Goal: Task Accomplishment & Management: Use online tool/utility

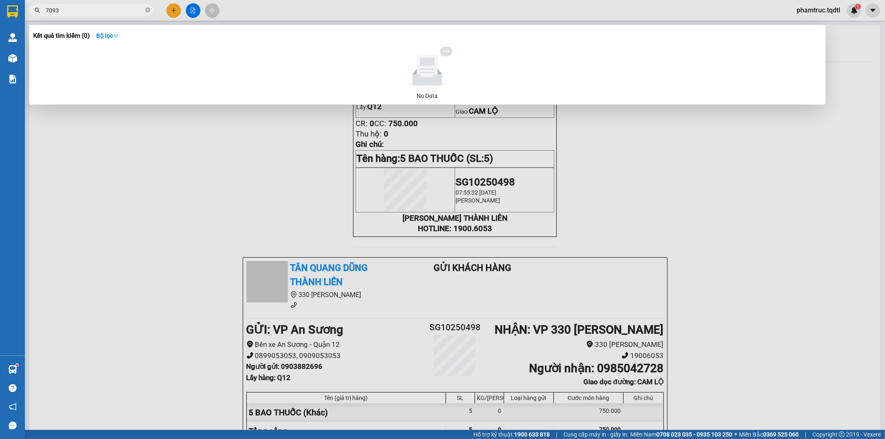
type input "7093"
click at [191, 7] on div at bounding box center [442, 219] width 885 height 439
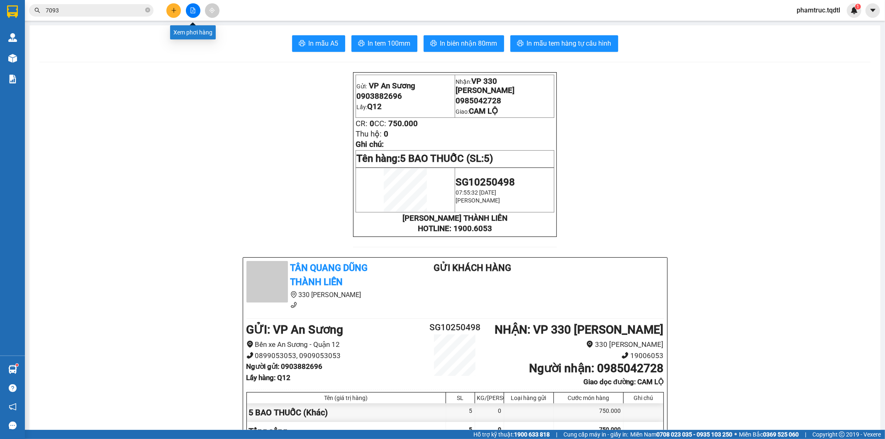
click at [193, 10] on icon "file-add" at bounding box center [193, 10] width 6 height 6
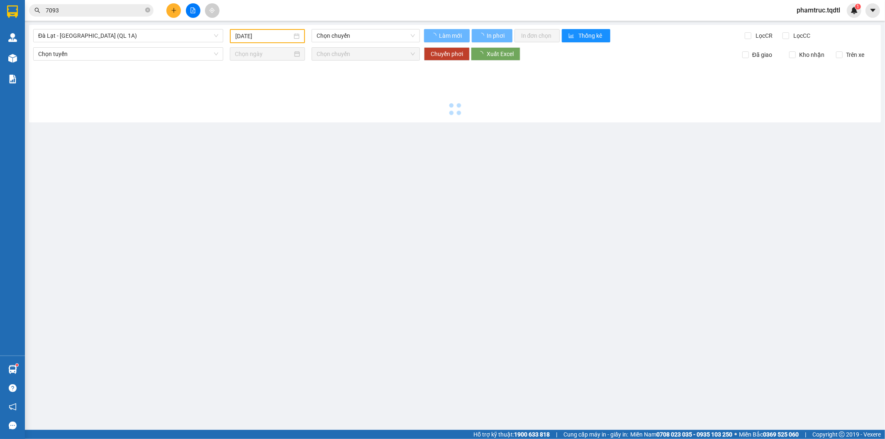
type input "[DATE]"
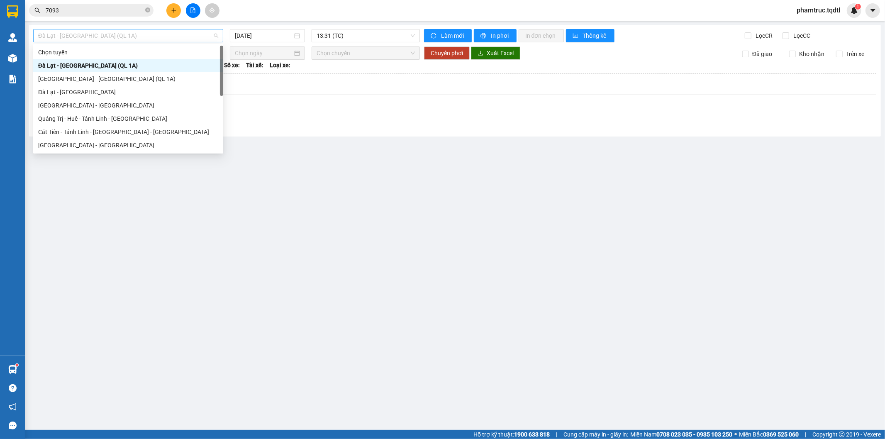
click at [123, 36] on span "Đà Lạt - [GEOGRAPHIC_DATA] (QL 1A)" at bounding box center [128, 35] width 180 height 12
type input "d"
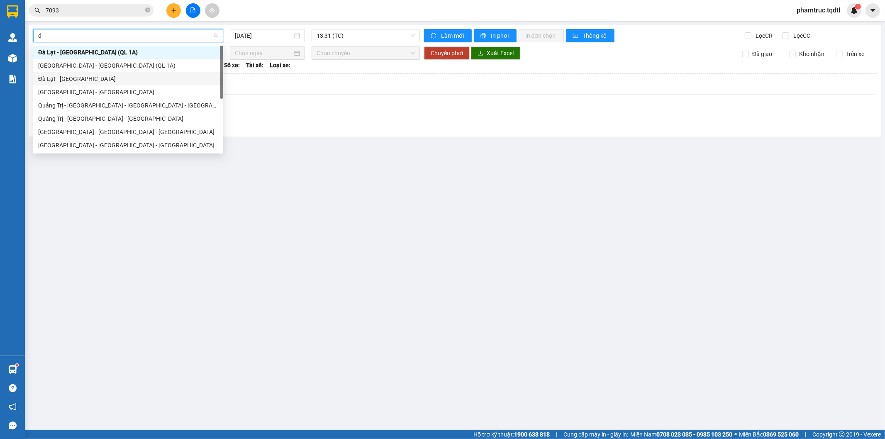
click at [94, 76] on div "Đà Lạt - [GEOGRAPHIC_DATA]" at bounding box center [128, 78] width 180 height 9
type input "[DATE]"
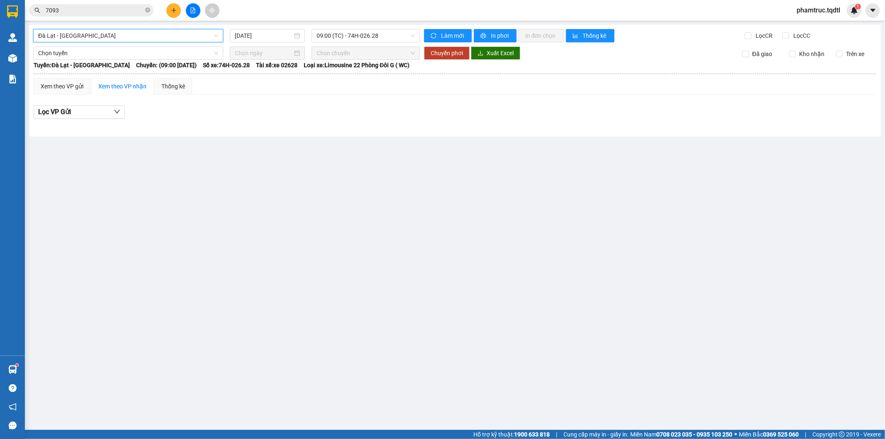
click at [82, 39] on span "Đà Lạt - [GEOGRAPHIC_DATA]" at bounding box center [128, 35] width 180 height 12
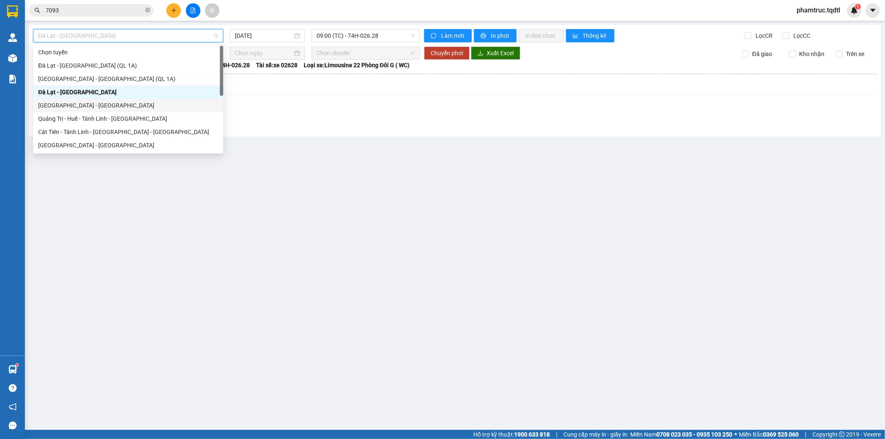
click at [76, 108] on div "[GEOGRAPHIC_DATA] - [GEOGRAPHIC_DATA]" at bounding box center [128, 105] width 180 height 9
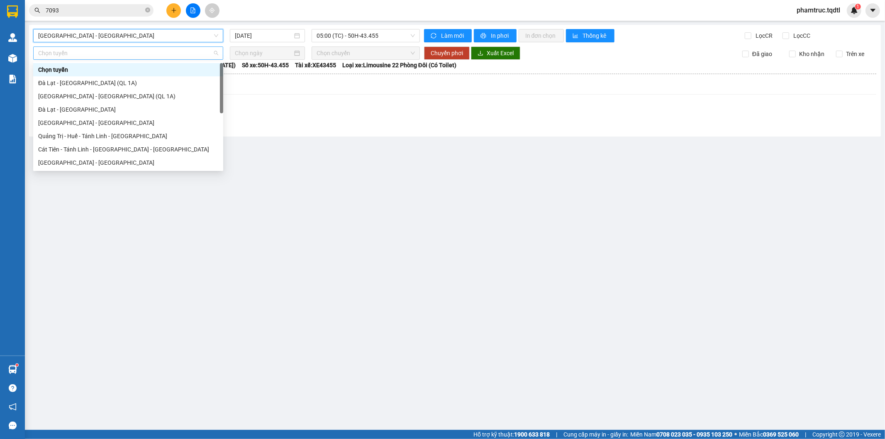
click at [80, 52] on span "Chọn tuyến" at bounding box center [128, 53] width 180 height 12
click at [77, 124] on div "[GEOGRAPHIC_DATA] - [GEOGRAPHIC_DATA]" at bounding box center [128, 122] width 180 height 9
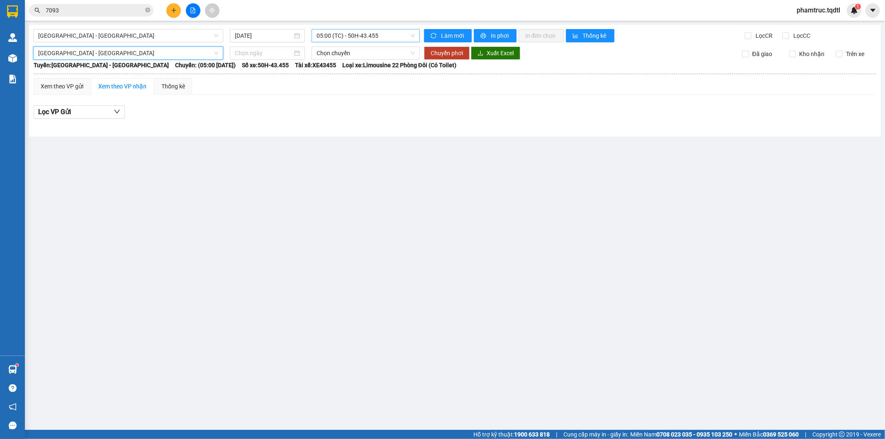
click at [332, 34] on span "05:00 (TC) - 50H-43.455" at bounding box center [366, 35] width 98 height 12
click at [269, 36] on input "[DATE]" at bounding box center [264, 35] width 58 height 9
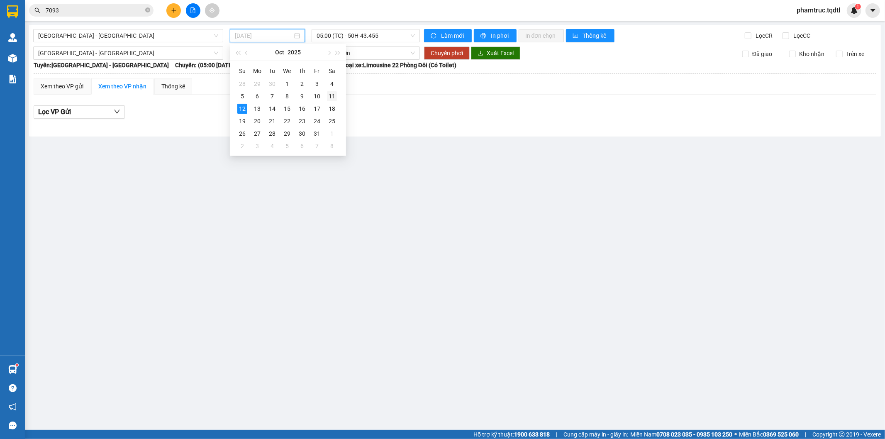
click at [329, 96] on div "11" at bounding box center [332, 96] width 10 height 10
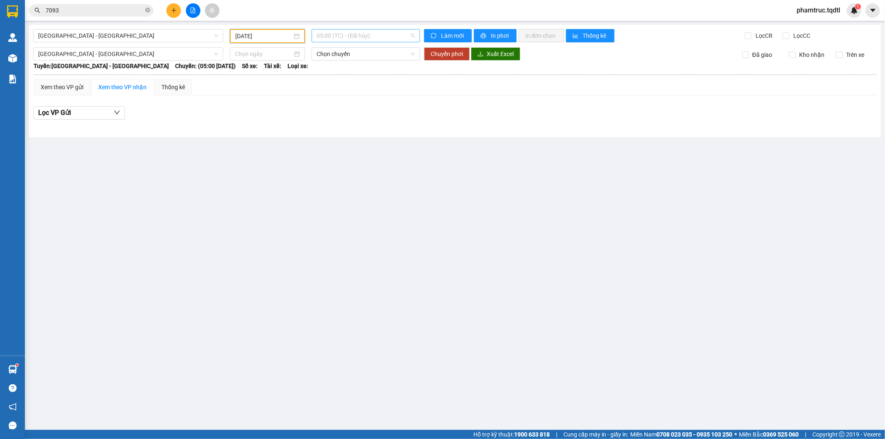
click at [347, 37] on span "05:00 (TC) - (Đã hủy)" at bounding box center [366, 35] width 98 height 12
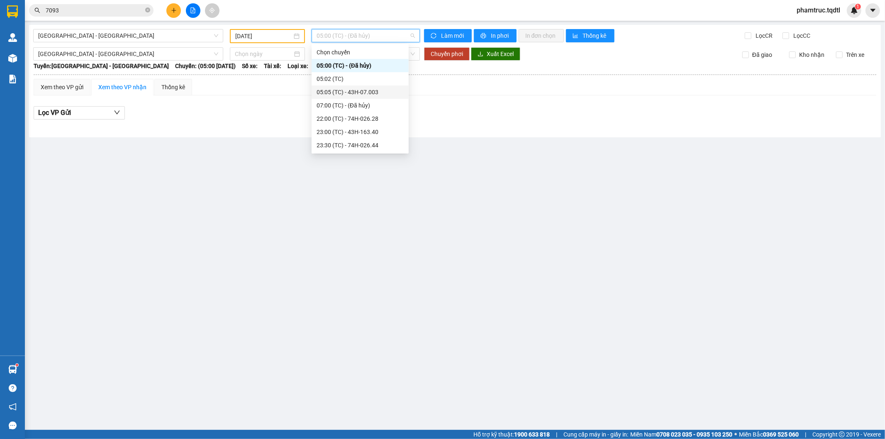
click at [349, 90] on div "05:05 (TC) - 43H-07.003" at bounding box center [360, 92] width 87 height 9
click at [359, 39] on span "05:05 (TC) - 43H-07.003" at bounding box center [366, 35] width 98 height 12
click at [360, 123] on div "22:00 (TC) - 74H-026.28" at bounding box center [360, 118] width 87 height 9
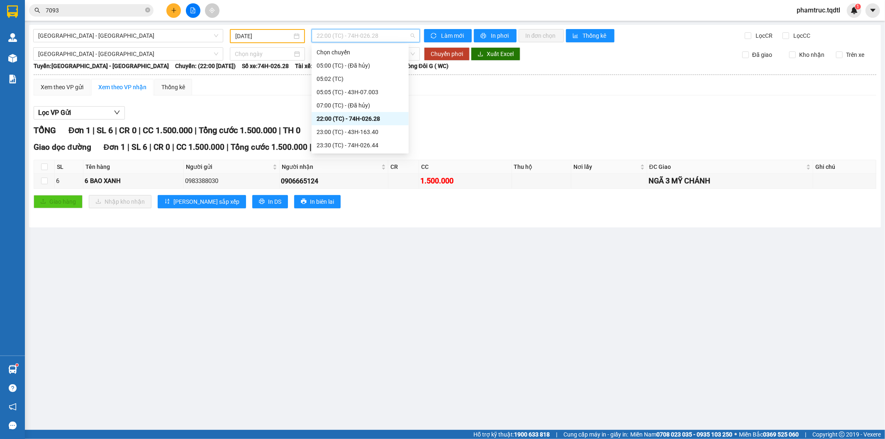
click at [371, 35] on span "22:00 (TC) - 74H-026.28" at bounding box center [366, 35] width 98 height 12
click at [357, 128] on div "23:00 (TC) - 43H-163.40" at bounding box center [360, 131] width 87 height 9
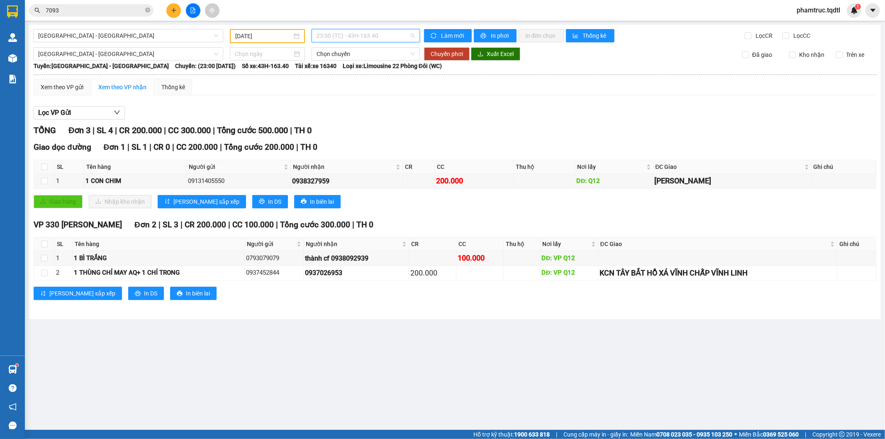
click at [361, 35] on span "23:00 (TC) - 43H-163.40" at bounding box center [366, 35] width 98 height 12
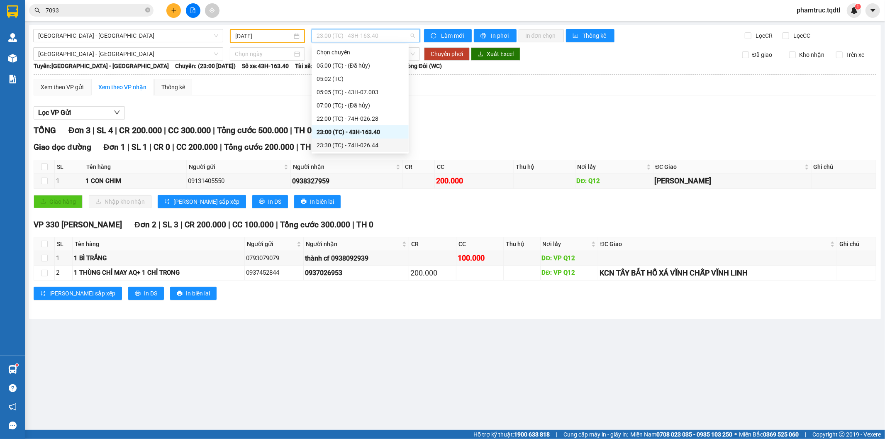
click at [344, 144] on div "23:30 (TC) - 74H-026.44" at bounding box center [360, 145] width 87 height 9
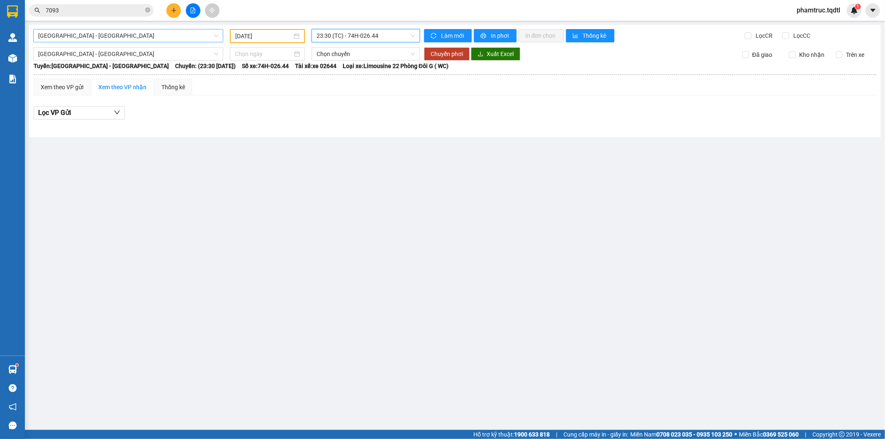
click at [97, 36] on span "[GEOGRAPHIC_DATA] - [GEOGRAPHIC_DATA]" at bounding box center [128, 35] width 180 height 12
click at [306, 74] on hr at bounding box center [455, 74] width 843 height 1
click at [239, 35] on input "[DATE]" at bounding box center [263, 36] width 57 height 9
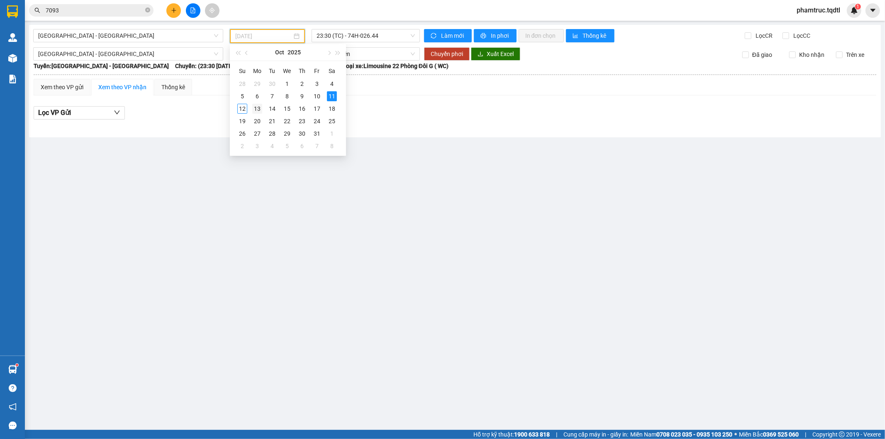
click at [257, 104] on div "13" at bounding box center [257, 109] width 10 height 10
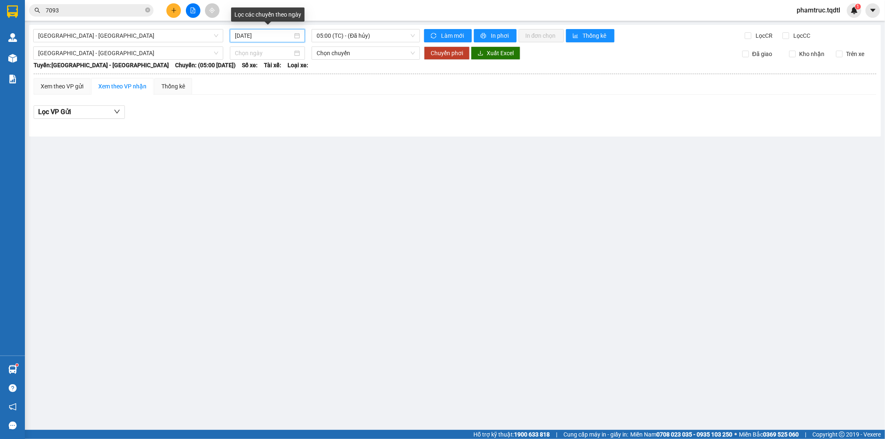
click at [241, 35] on input "[DATE]" at bounding box center [264, 35] width 58 height 9
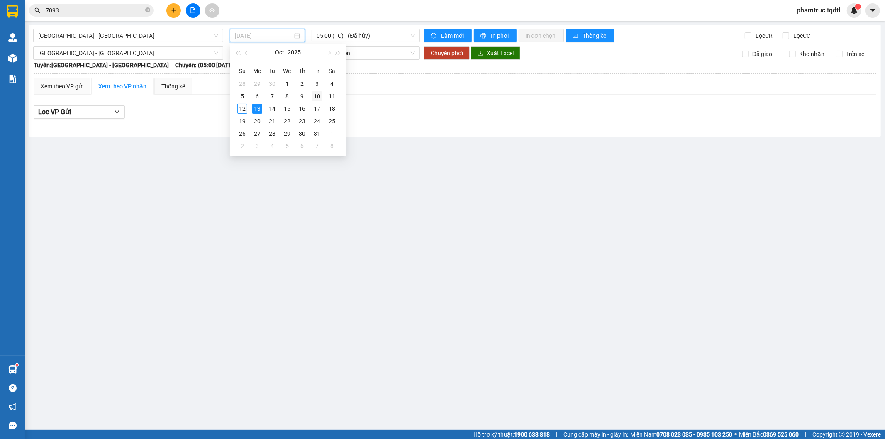
click at [319, 95] on div "10" at bounding box center [317, 96] width 10 height 10
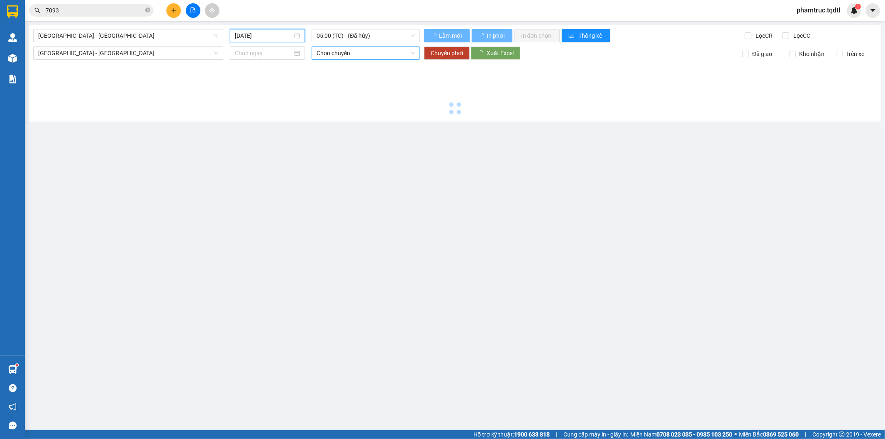
type input "[DATE]"
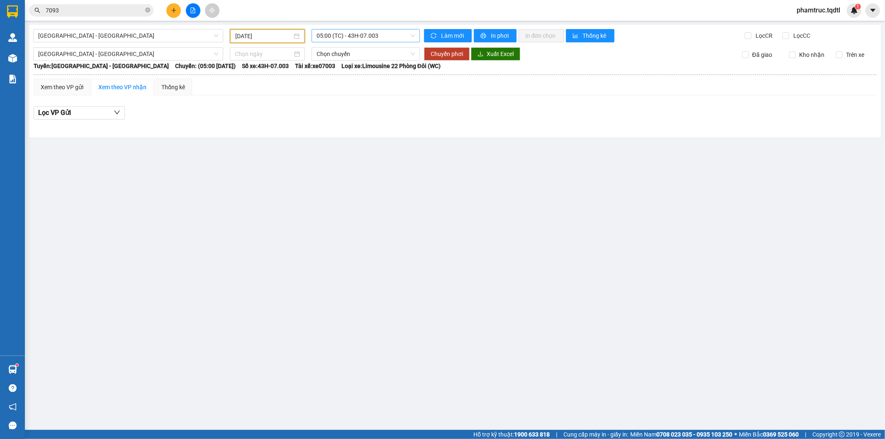
click at [350, 34] on span "05:00 (TC) - 43H-07.003" at bounding box center [366, 35] width 98 height 12
click at [108, 32] on span "[GEOGRAPHIC_DATA] - [GEOGRAPHIC_DATA]" at bounding box center [128, 35] width 180 height 12
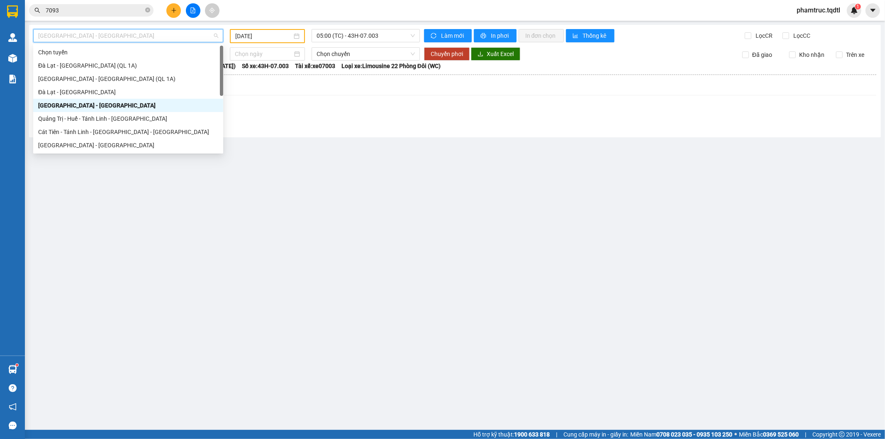
type input "s"
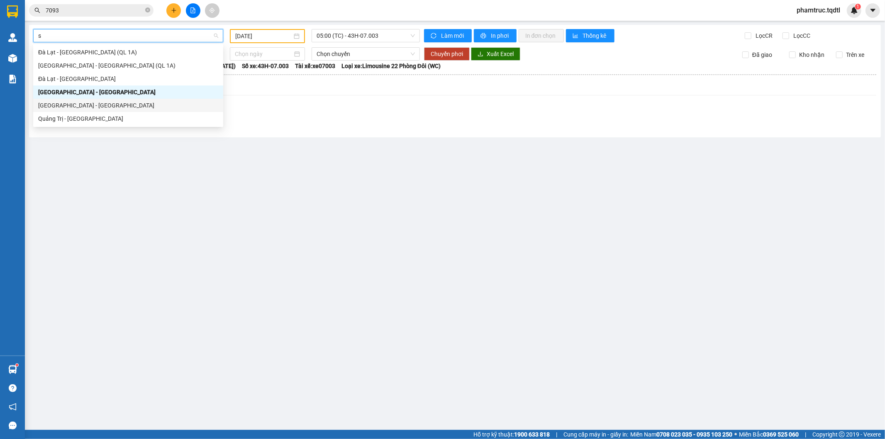
click at [83, 105] on div "[GEOGRAPHIC_DATA] - [GEOGRAPHIC_DATA]" at bounding box center [128, 105] width 180 height 9
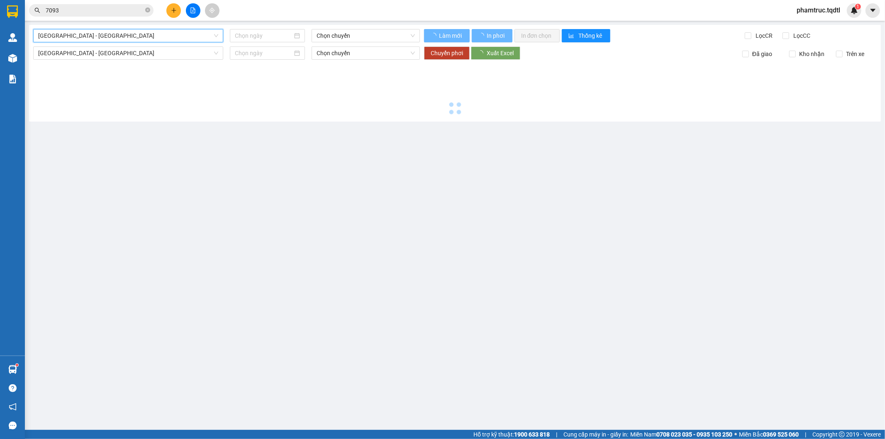
type input "[DATE]"
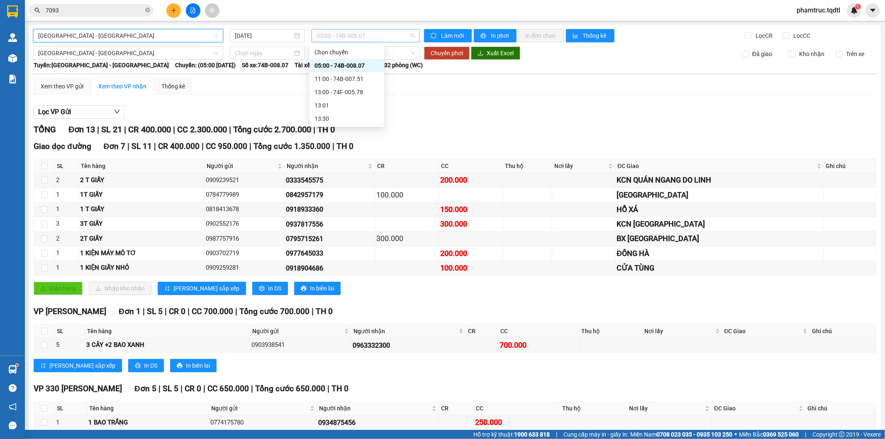
click at [343, 34] on span "05:00 - 74B-008.07" at bounding box center [366, 35] width 98 height 12
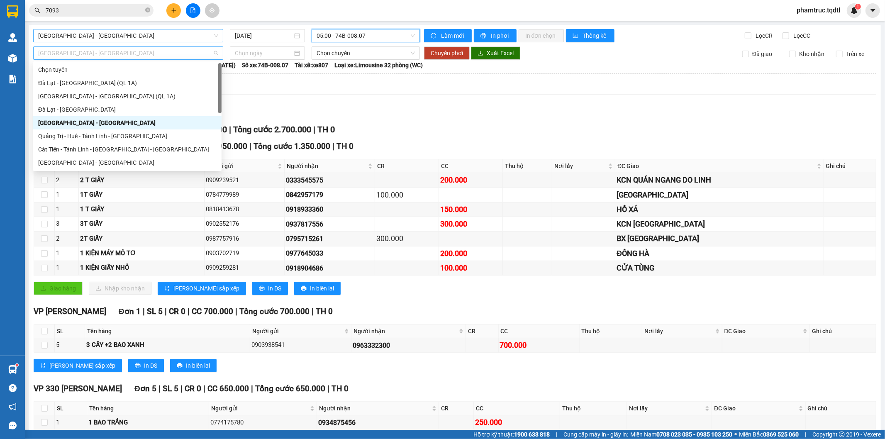
click at [119, 53] on span "[GEOGRAPHIC_DATA] - [GEOGRAPHIC_DATA]" at bounding box center [128, 53] width 180 height 12
type input "s"
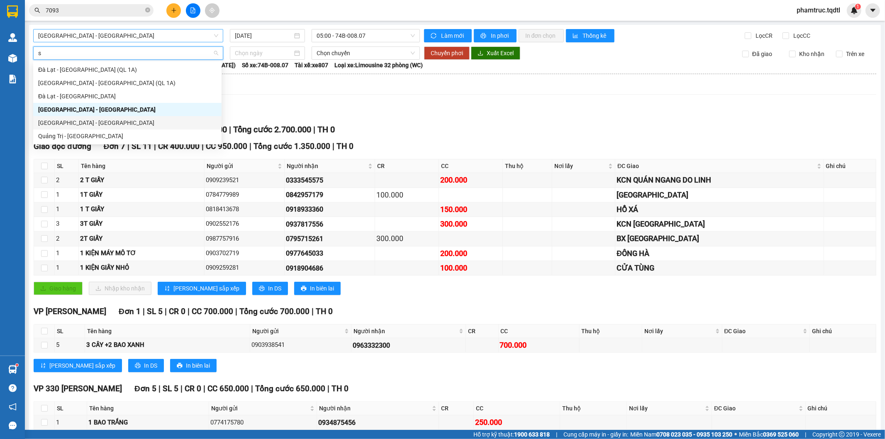
click at [90, 122] on div "[GEOGRAPHIC_DATA] - [GEOGRAPHIC_DATA]" at bounding box center [127, 122] width 178 height 9
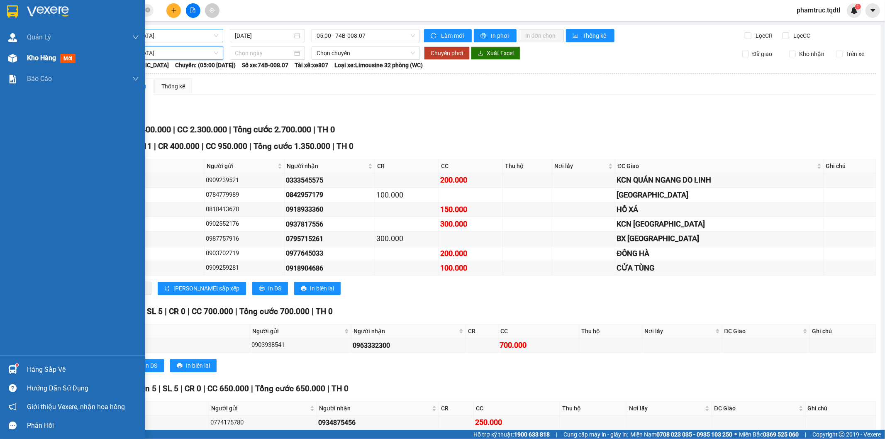
click at [34, 59] on span "Kho hàng" at bounding box center [41, 58] width 29 height 8
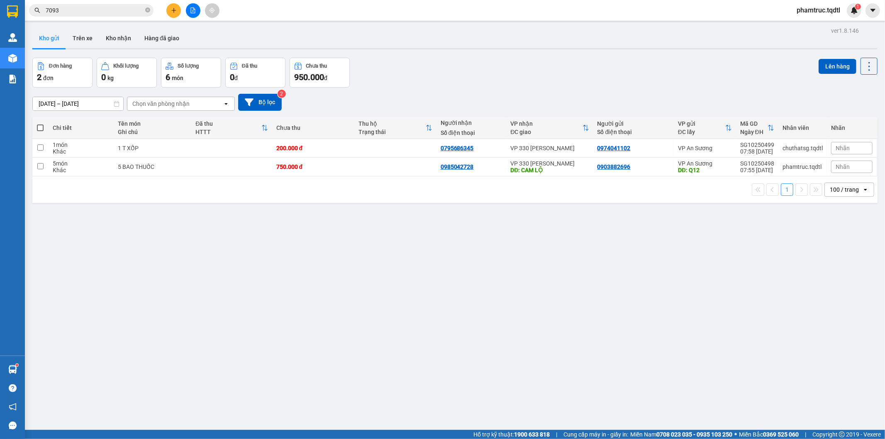
click at [193, 10] on icon "file-add" at bounding box center [193, 10] width 6 height 6
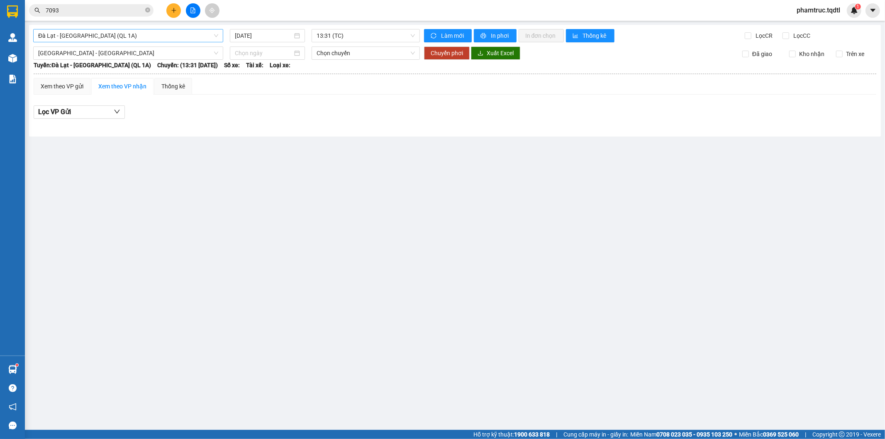
click at [97, 33] on span "Đà Lạt - [GEOGRAPHIC_DATA] (QL 1A)" at bounding box center [128, 35] width 180 height 12
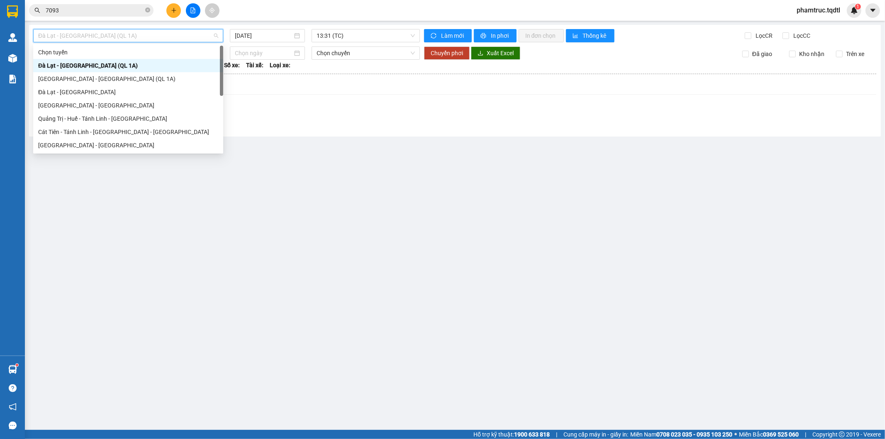
type input "q"
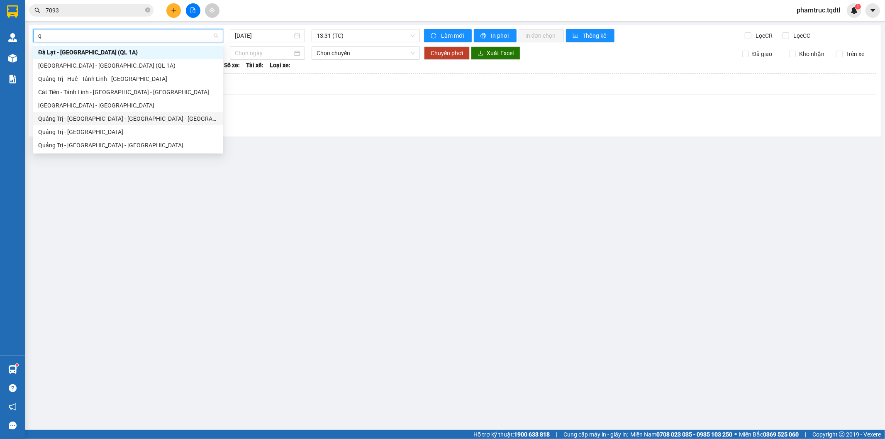
click at [96, 117] on div "Quảng Trị - [GEOGRAPHIC_DATA] - [GEOGRAPHIC_DATA] - [GEOGRAPHIC_DATA]" at bounding box center [128, 118] width 180 height 9
type input "[DATE]"
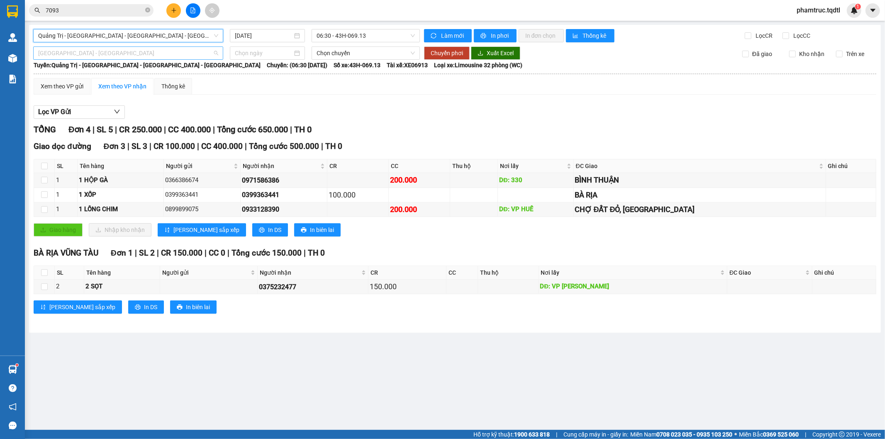
click at [93, 55] on span "[GEOGRAPHIC_DATA] - [GEOGRAPHIC_DATA]" at bounding box center [128, 53] width 180 height 12
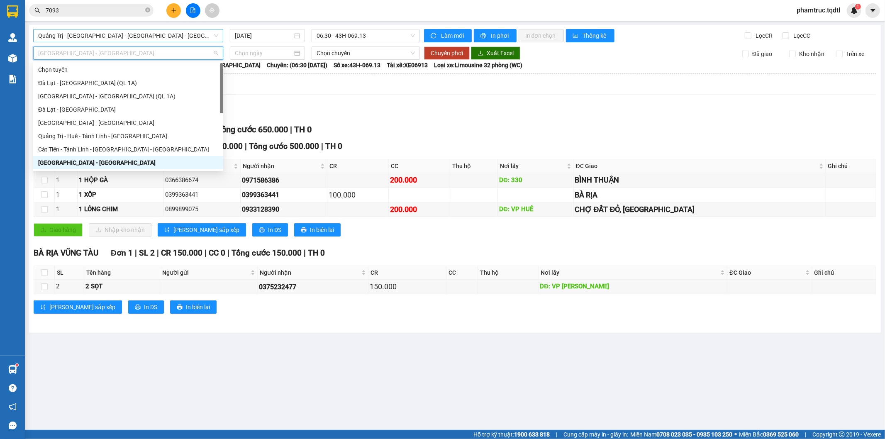
type input "q"
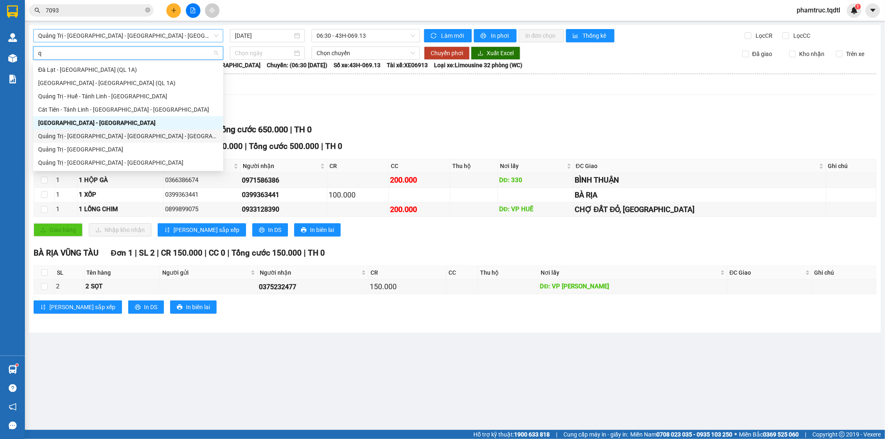
click at [102, 136] on div "Quảng Trị - [GEOGRAPHIC_DATA] - [GEOGRAPHIC_DATA] - [GEOGRAPHIC_DATA]" at bounding box center [128, 136] width 180 height 9
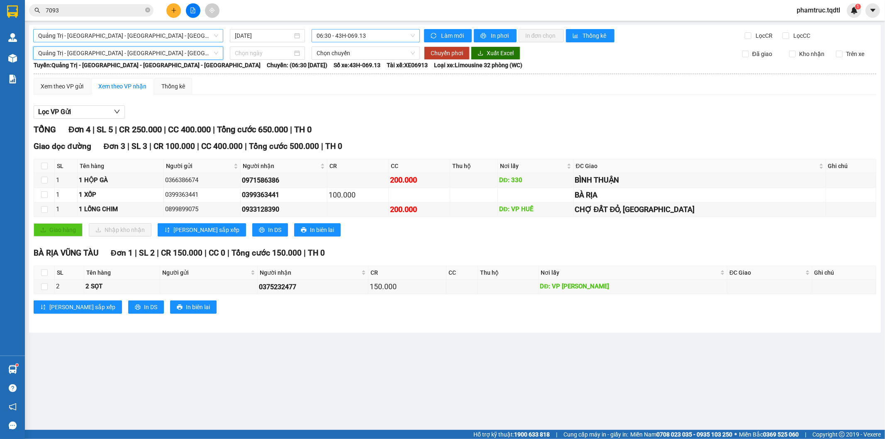
click at [348, 34] on span "06:30 - 43H-069.13" at bounding box center [366, 35] width 98 height 12
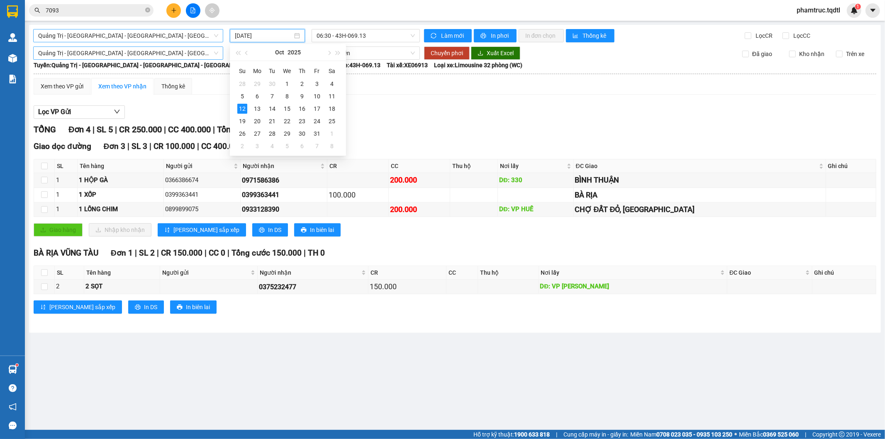
click at [240, 34] on input "[DATE]" at bounding box center [264, 35] width 58 height 9
click at [326, 95] on td "11" at bounding box center [331, 96] width 15 height 12
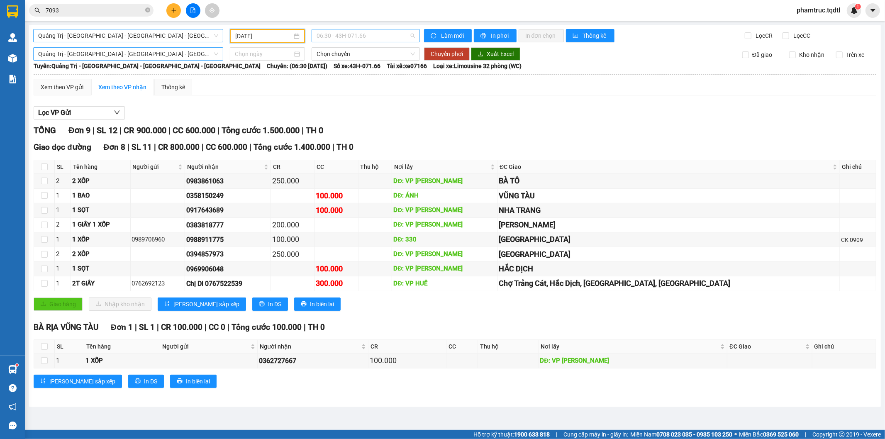
click at [349, 31] on span "06:30 - 43H-071.66" at bounding box center [366, 35] width 98 height 12
click at [366, 93] on div "14:06 - 74H-025.97" at bounding box center [349, 92] width 65 height 9
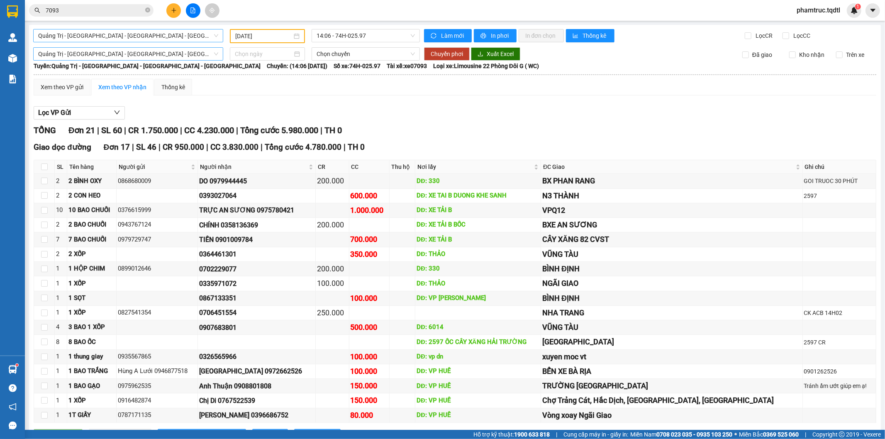
click at [353, 27] on div "[GEOGRAPHIC_DATA] - [GEOGRAPHIC_DATA] - [GEOGRAPHIC_DATA] - [GEOGRAPHIC_DATA] […" at bounding box center [455, 366] width 852 height 683
click at [358, 36] on span "14:06 - 74H-025.97" at bounding box center [366, 35] width 98 height 12
click at [239, 36] on input "[DATE]" at bounding box center [263, 36] width 57 height 9
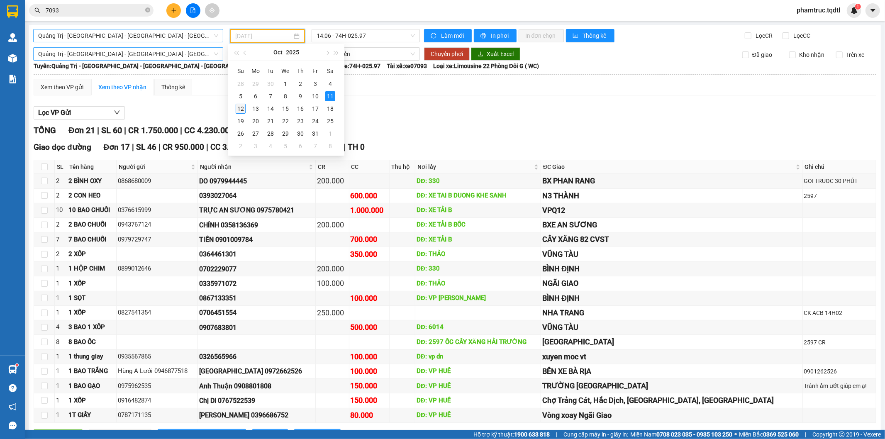
click at [241, 108] on div "12" at bounding box center [241, 109] width 10 height 10
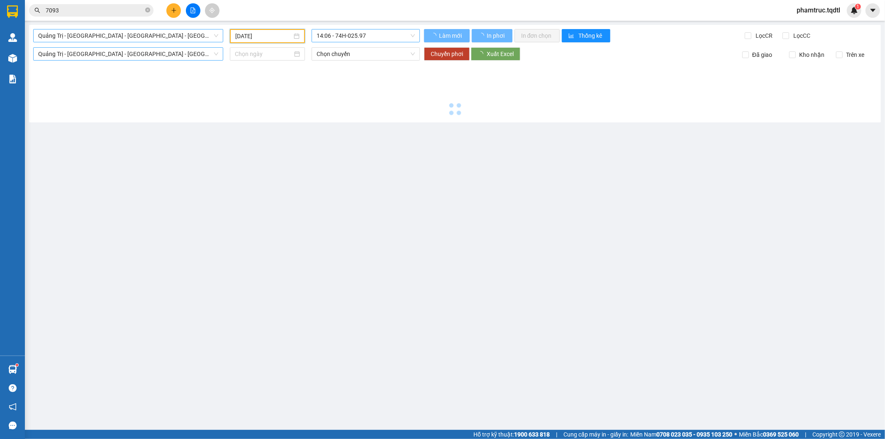
type input "[DATE]"
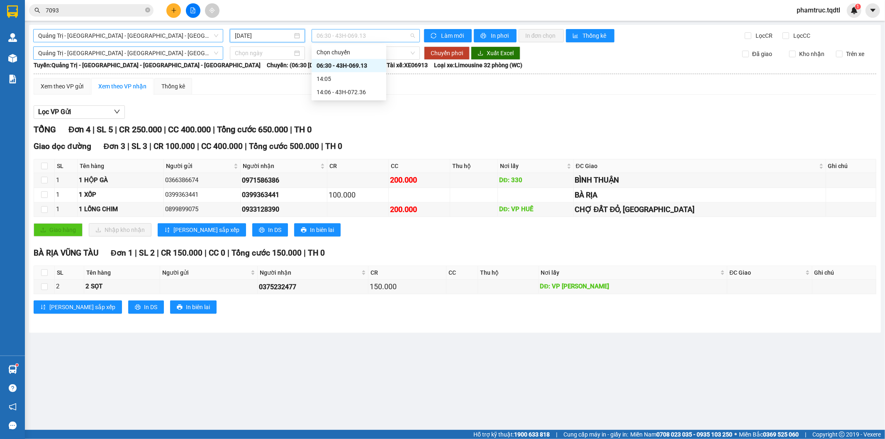
click at [363, 36] on span "06:30 - 43H-069.13" at bounding box center [366, 35] width 98 height 12
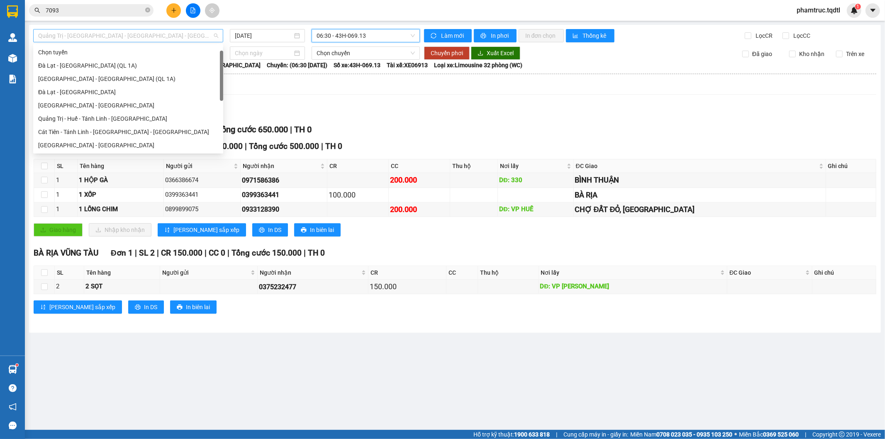
scroll to position [13, 0]
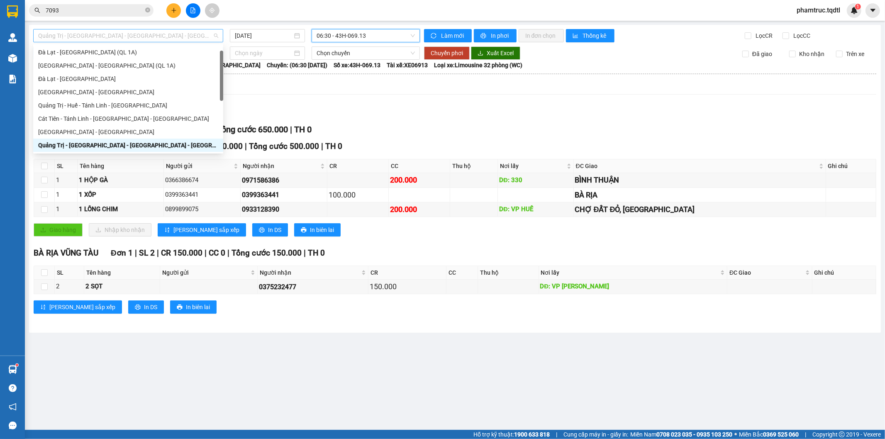
click at [122, 32] on span "Quảng Trị - [GEOGRAPHIC_DATA] - [GEOGRAPHIC_DATA] - [GEOGRAPHIC_DATA]" at bounding box center [128, 35] width 180 height 12
type input "v"
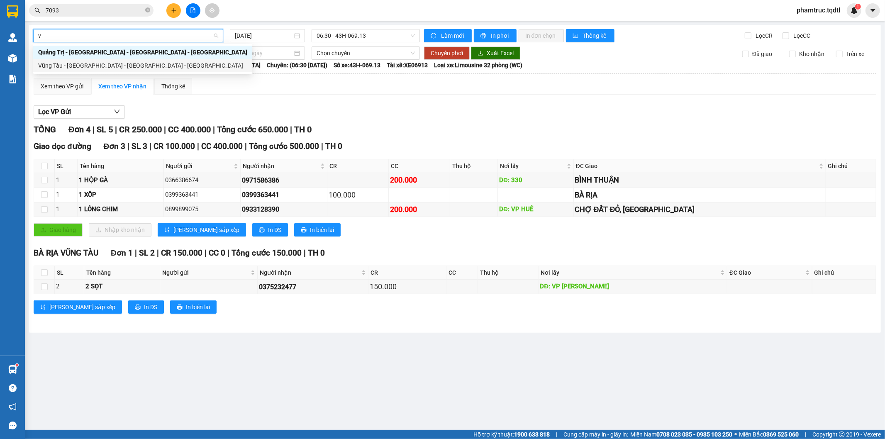
click at [122, 62] on div "Vũng Tàu - [GEOGRAPHIC_DATA] - [GEOGRAPHIC_DATA] - [GEOGRAPHIC_DATA]" at bounding box center [142, 65] width 209 height 9
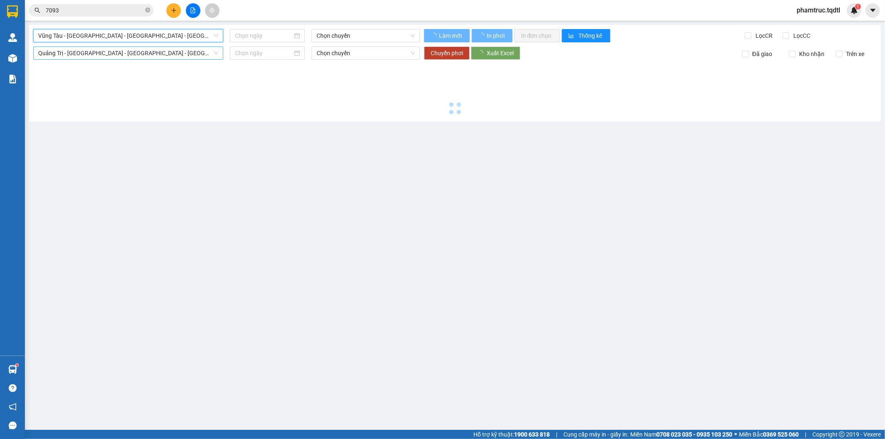
type input "[DATE]"
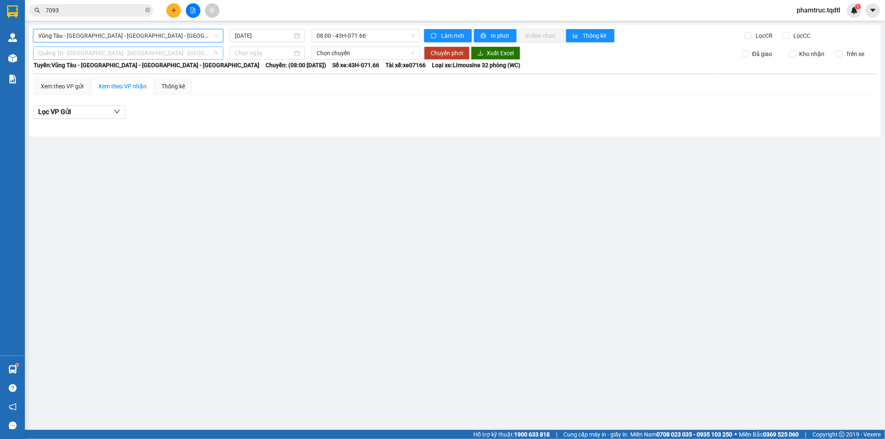
scroll to position [13, 0]
drag, startPoint x: 123, startPoint y: 46, endPoint x: 125, endPoint y: 52, distance: 5.8
click at [123, 49] on span "Quảng Trị - [GEOGRAPHIC_DATA] - [GEOGRAPHIC_DATA] - [GEOGRAPHIC_DATA]" at bounding box center [128, 53] width 180 height 12
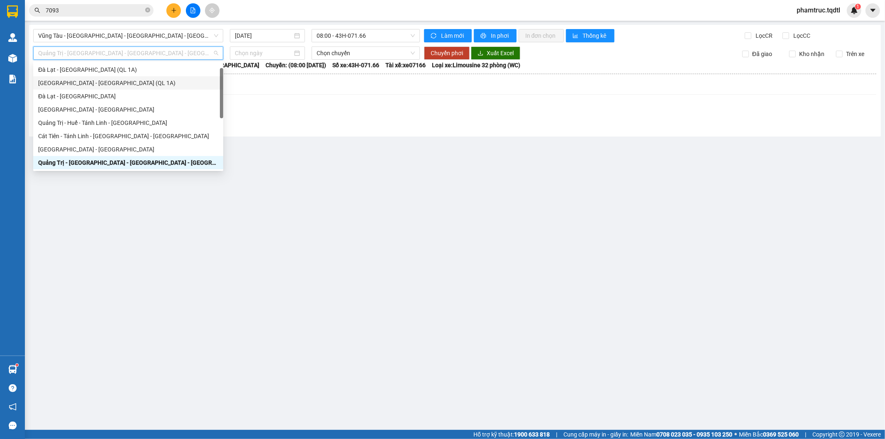
type input "v"
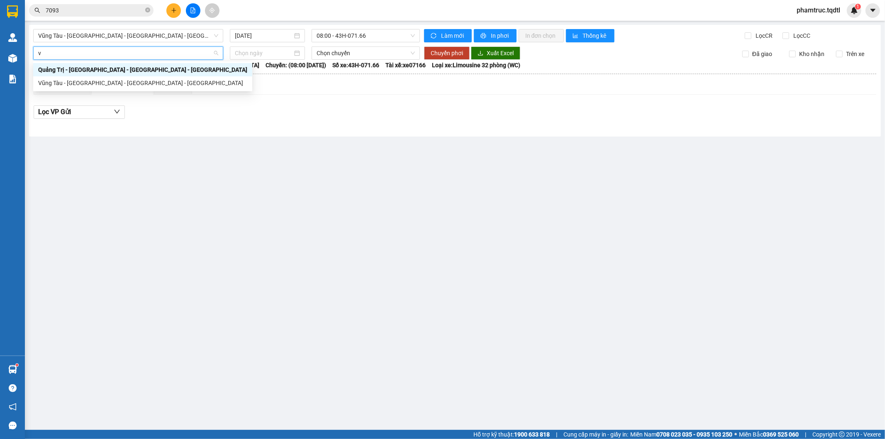
drag, startPoint x: 137, startPoint y: 74, endPoint x: 137, endPoint y: 83, distance: 9.5
click at [137, 82] on div "Quảng Trị - [GEOGRAPHIC_DATA] - [GEOGRAPHIC_DATA] - [GEOGRAPHIC_DATA] Tàu Vũng …" at bounding box center [142, 76] width 219 height 27
click at [138, 80] on div "Vũng Tàu - [GEOGRAPHIC_DATA] - [GEOGRAPHIC_DATA] - [GEOGRAPHIC_DATA]" at bounding box center [142, 82] width 209 height 9
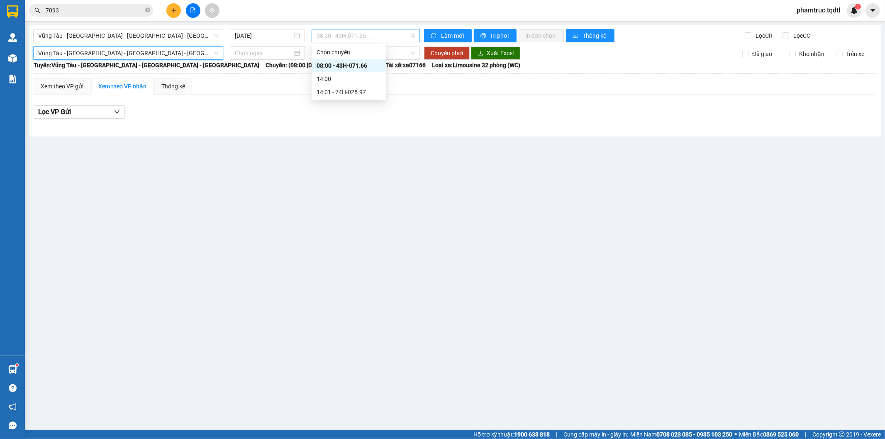
click at [356, 30] on span "08:00 - 43H-071.66" at bounding box center [366, 35] width 98 height 12
click at [357, 90] on div "14:01 - 74H-025.97" at bounding box center [349, 92] width 65 height 9
click at [75, 34] on span "Vũng Tàu - [GEOGRAPHIC_DATA] - [GEOGRAPHIC_DATA] - [GEOGRAPHIC_DATA]" at bounding box center [128, 35] width 180 height 12
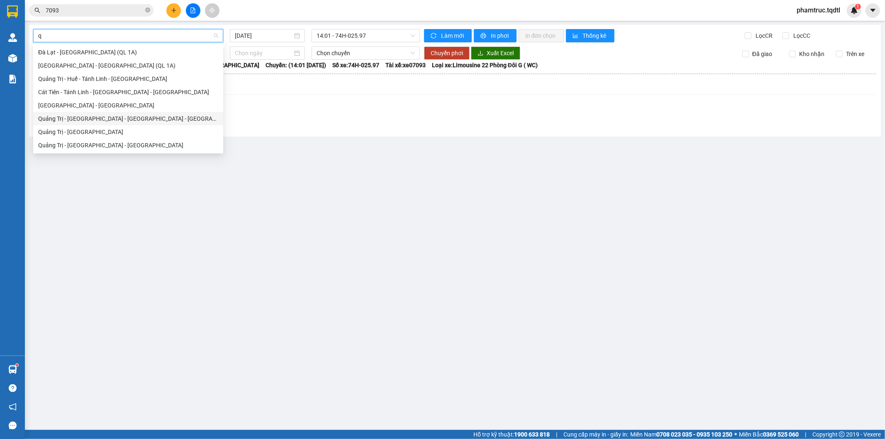
type input "qu"
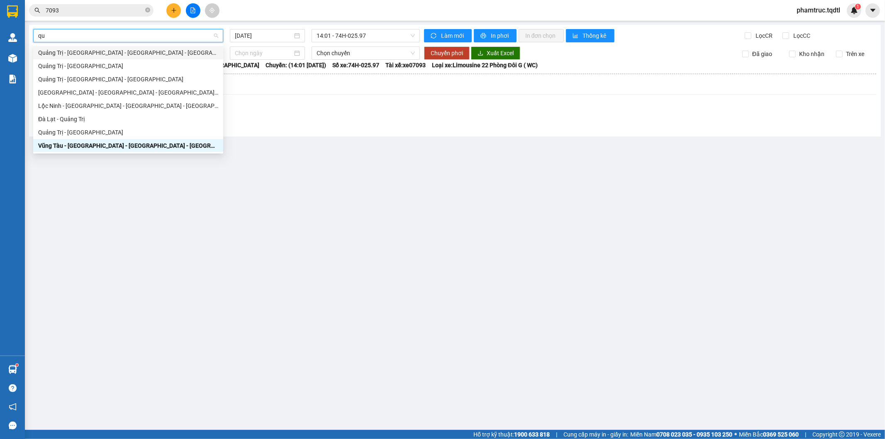
click at [128, 54] on div "Quảng Trị - [GEOGRAPHIC_DATA] - [GEOGRAPHIC_DATA] - [GEOGRAPHIC_DATA]" at bounding box center [128, 52] width 180 height 9
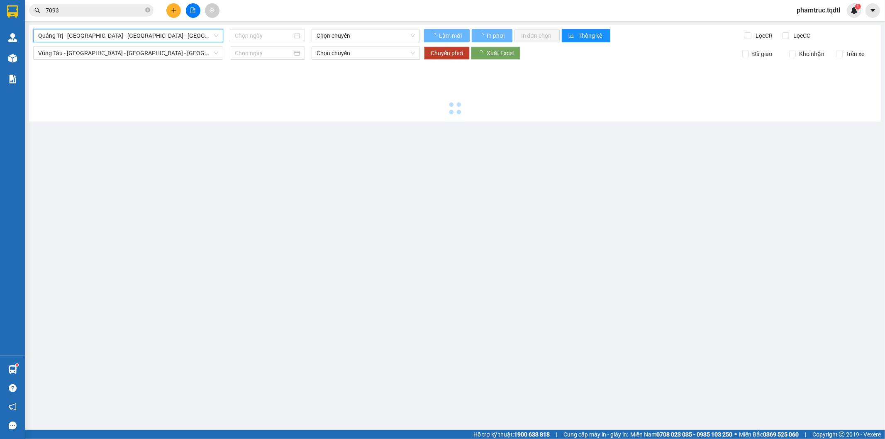
type input "[DATE]"
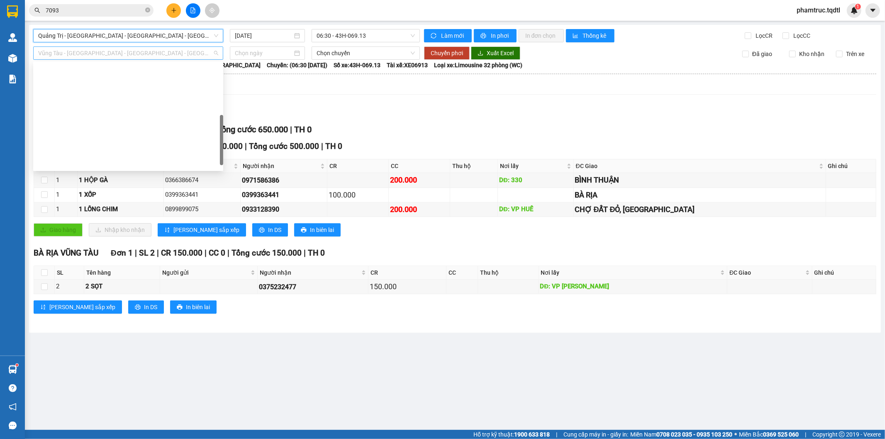
scroll to position [159, 0]
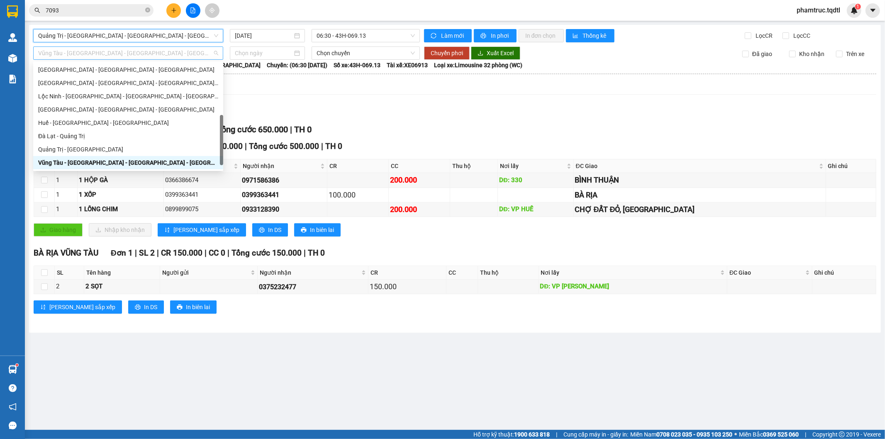
click at [129, 53] on span "Vũng Tàu - [GEOGRAPHIC_DATA] - [GEOGRAPHIC_DATA] - [GEOGRAPHIC_DATA]" at bounding box center [128, 53] width 180 height 12
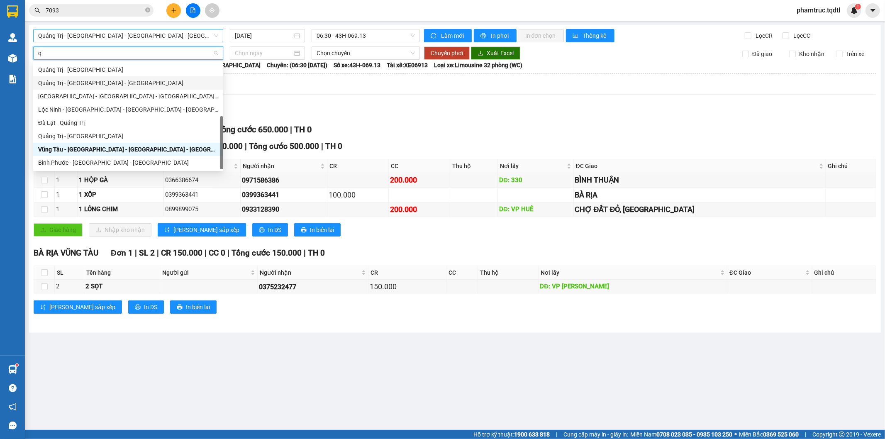
type input "qu"
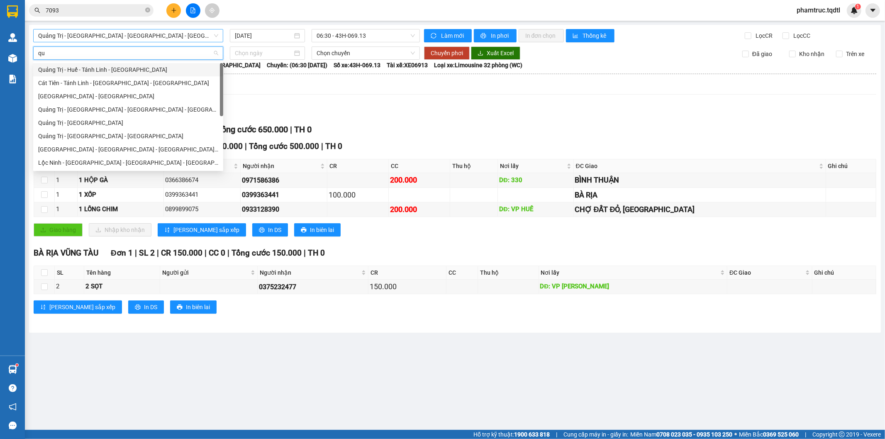
click at [97, 71] on div "Quảng Trị - Huế - Tánh Linh - [GEOGRAPHIC_DATA]" at bounding box center [128, 69] width 180 height 9
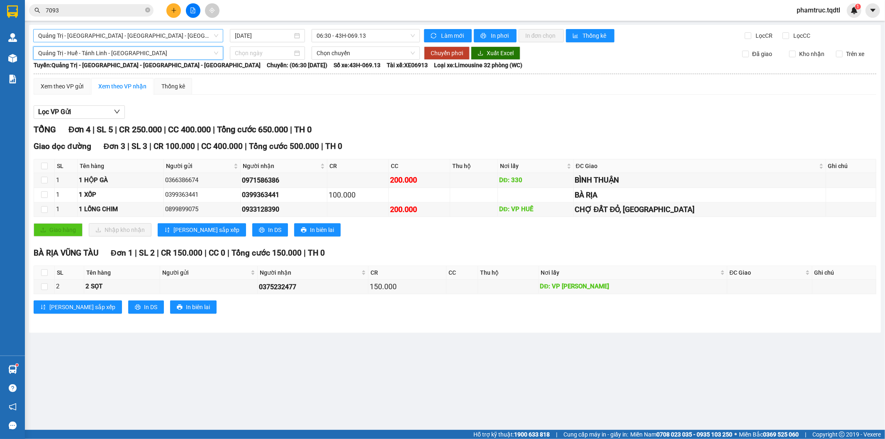
click at [107, 51] on span "Quảng Trị - Huế - Tánh Linh - [GEOGRAPHIC_DATA]" at bounding box center [128, 53] width 180 height 12
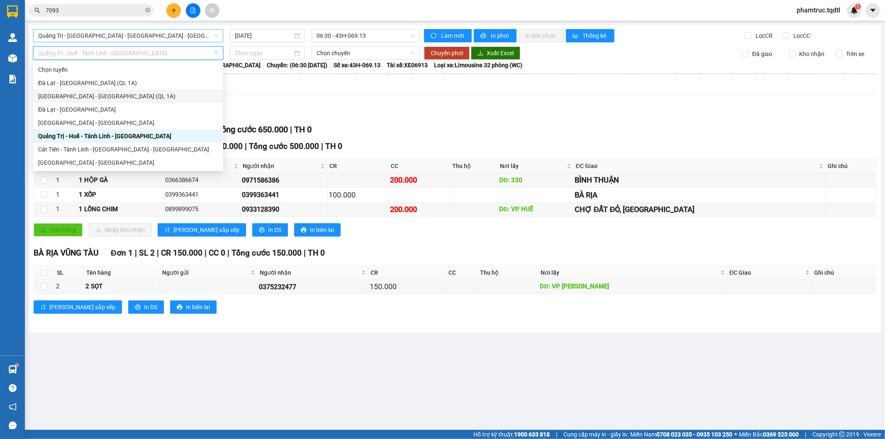
type input "q"
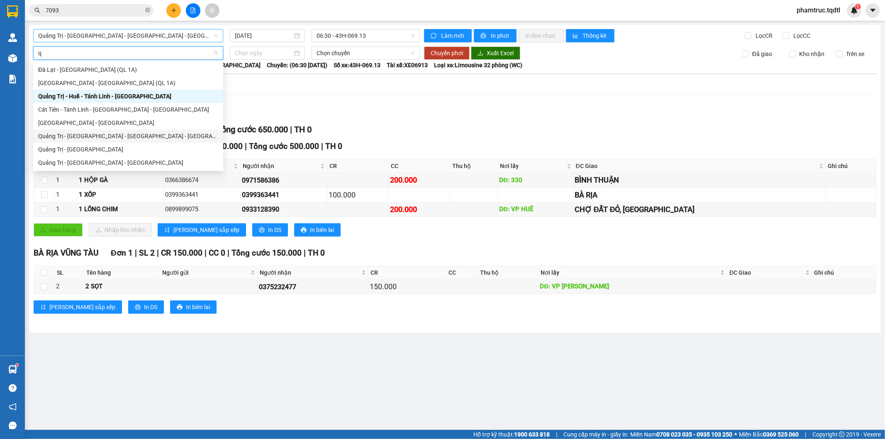
click at [114, 138] on div "Quảng Trị - [GEOGRAPHIC_DATA] - [GEOGRAPHIC_DATA] - [GEOGRAPHIC_DATA]" at bounding box center [128, 136] width 180 height 9
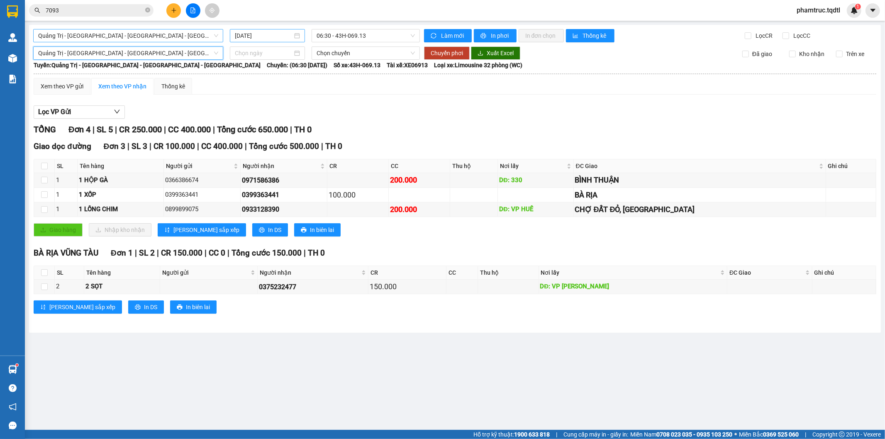
click at [239, 35] on input "[DATE]" at bounding box center [264, 35] width 58 height 9
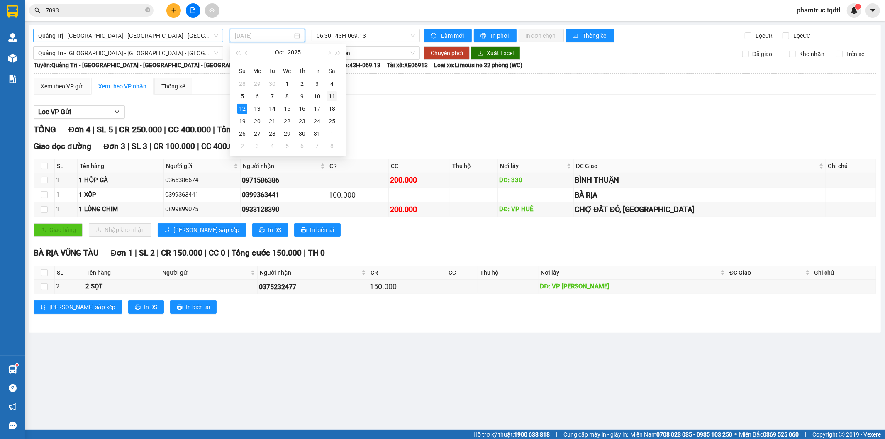
click at [332, 95] on div "11" at bounding box center [332, 96] width 10 height 10
type input "[DATE]"
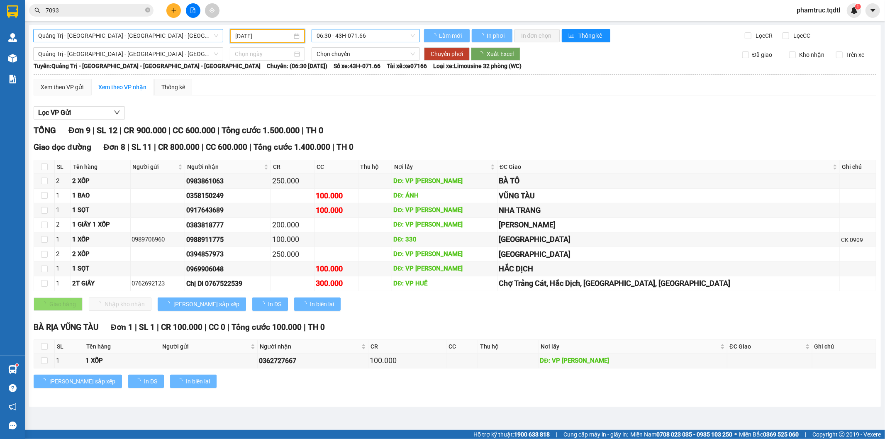
click at [349, 38] on span "06:30 - 43H-071.66" at bounding box center [366, 35] width 98 height 12
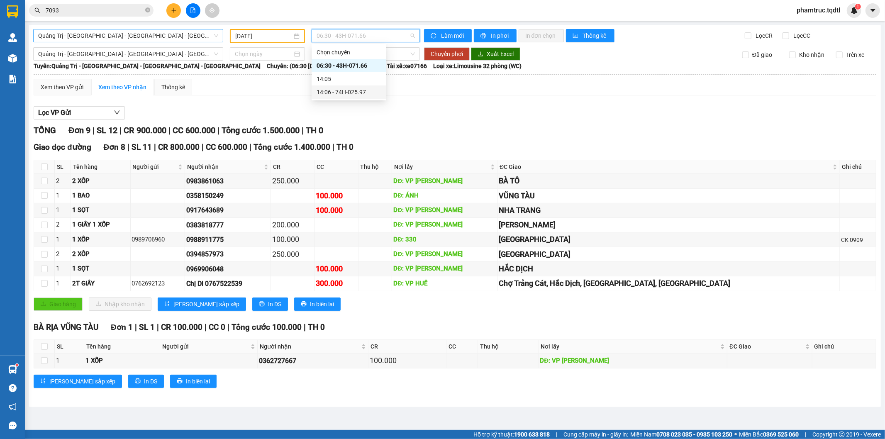
click at [355, 92] on div "14:06 - 74H-025.97" at bounding box center [349, 92] width 65 height 9
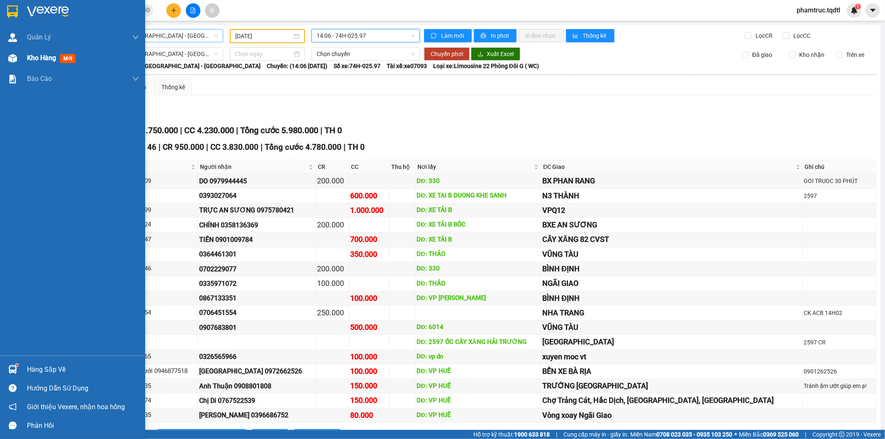
click at [16, 58] on img at bounding box center [12, 58] width 9 height 9
